Goal: Find specific page/section: Find specific page/section

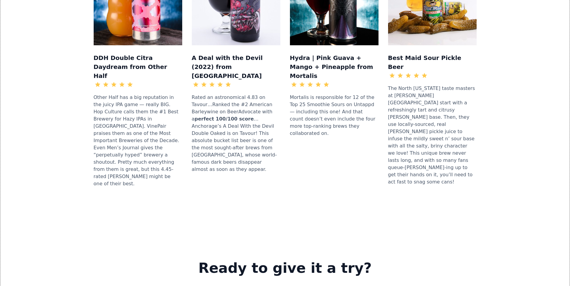
scroll to position [808, 0]
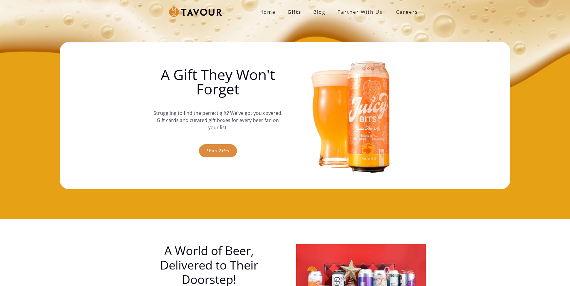
click at [209, 154] on link "Shop gifts" at bounding box center [218, 150] width 38 height 13
click at [216, 156] on link "Shop gifts" at bounding box center [218, 150] width 38 height 13
click at [211, 155] on link "Shop gifts" at bounding box center [218, 150] width 38 height 13
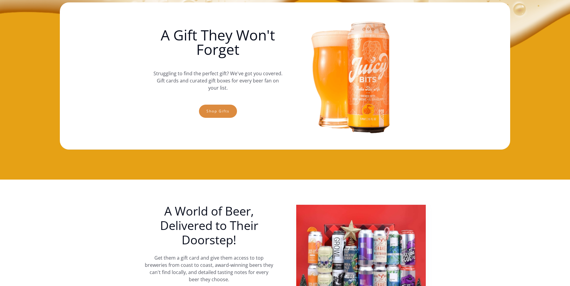
scroll to position [39, 0]
click at [236, 112] on link "Shop gifts" at bounding box center [218, 111] width 38 height 13
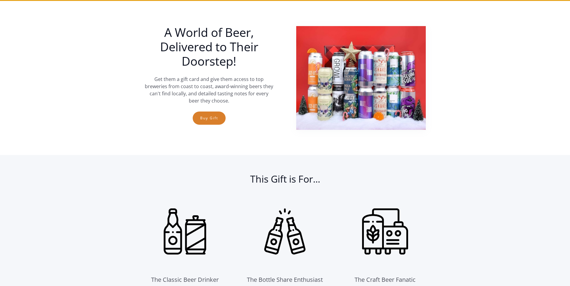
scroll to position [219, 0]
